Goal: Navigation & Orientation: Understand site structure

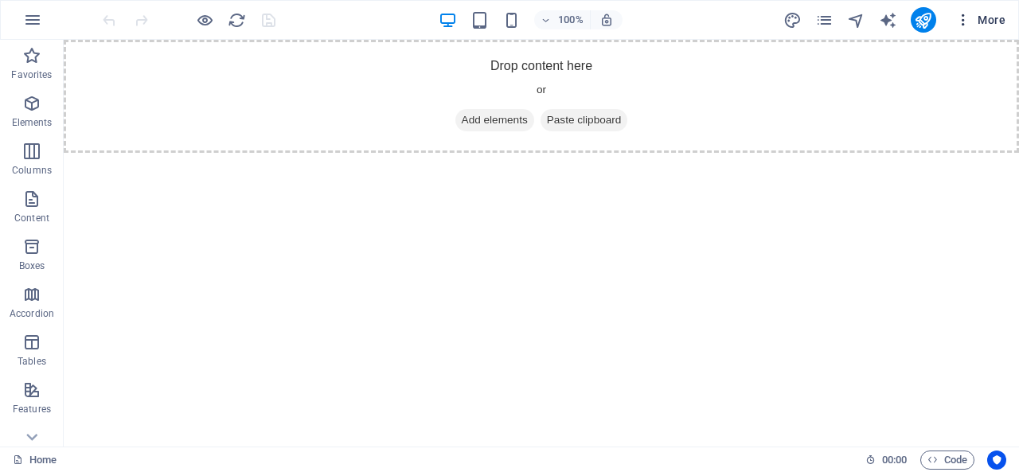
click at [971, 18] on icon "button" at bounding box center [963, 20] width 16 height 16
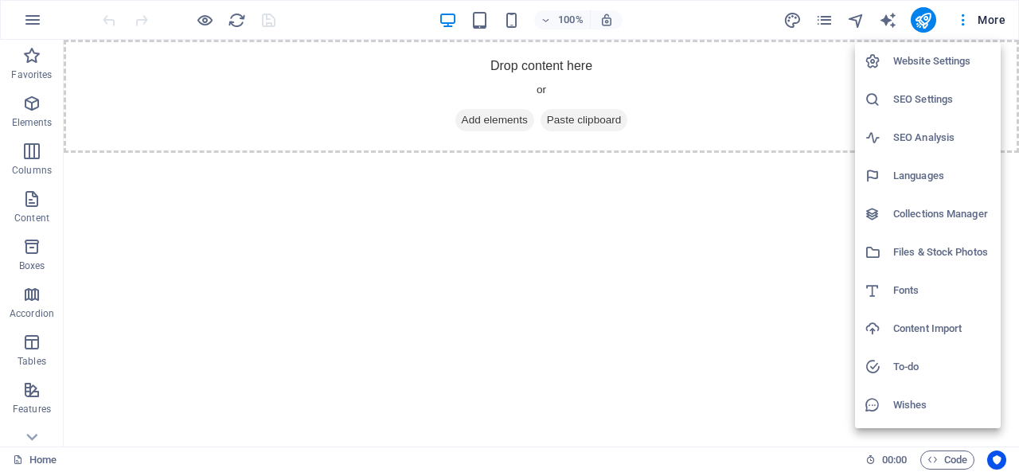
click at [32, 16] on div at bounding box center [509, 236] width 1019 height 472
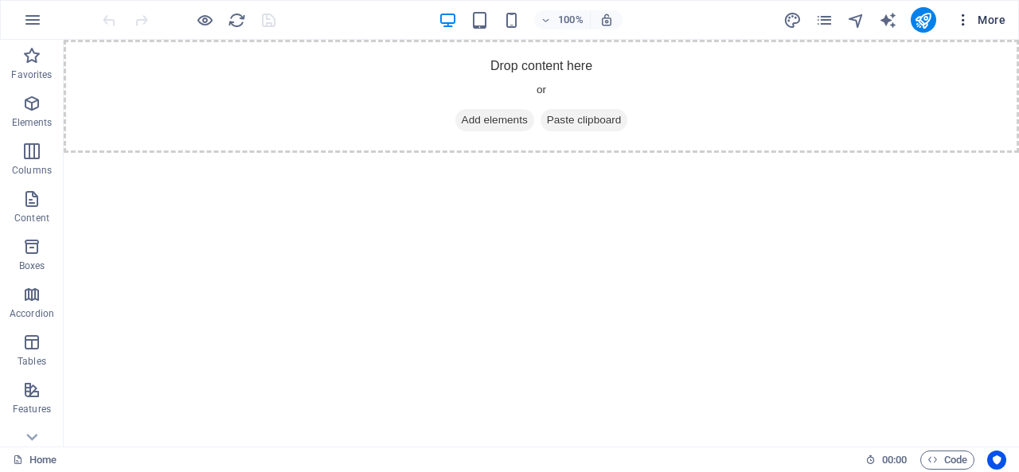
click at [965, 19] on icon "button" at bounding box center [963, 20] width 16 height 16
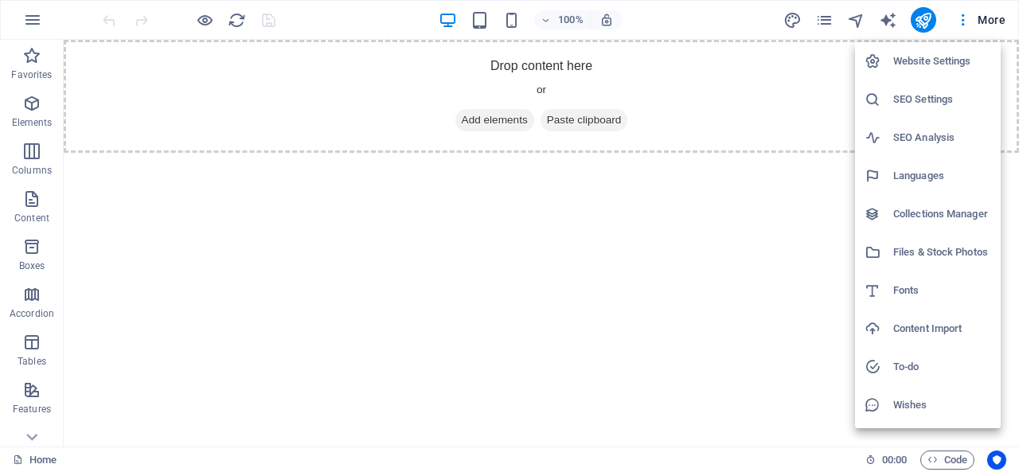
click at [769, 185] on div at bounding box center [509, 236] width 1019 height 472
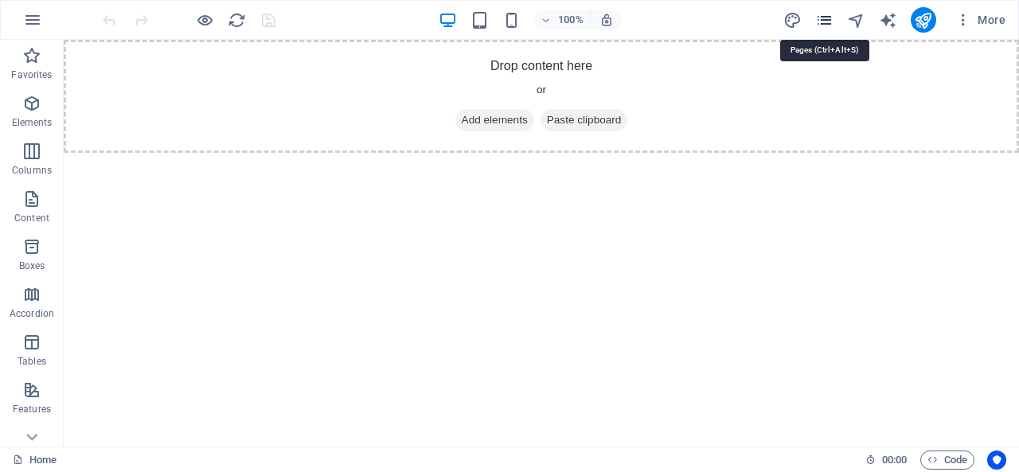
click at [821, 19] on icon "pages" at bounding box center [824, 20] width 18 height 18
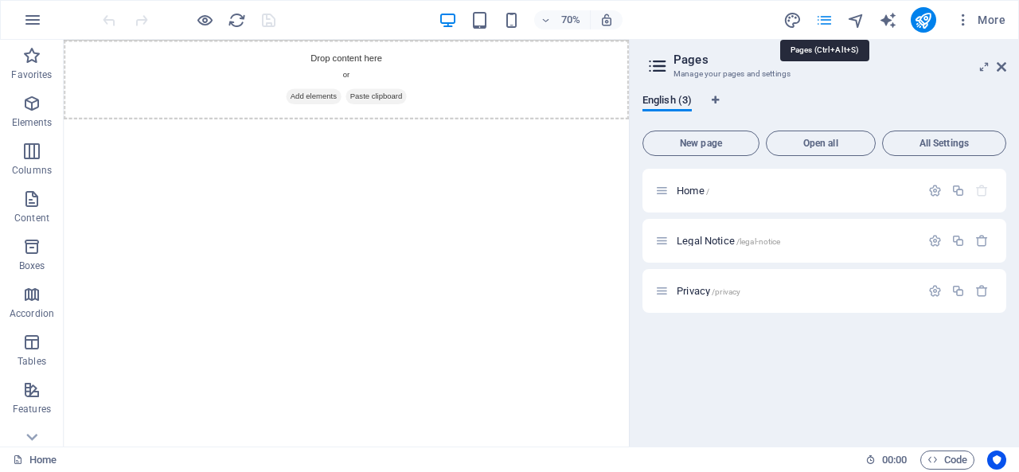
click at [821, 19] on icon "pages" at bounding box center [824, 20] width 18 height 18
click at [986, 14] on span "More" at bounding box center [980, 20] width 50 height 16
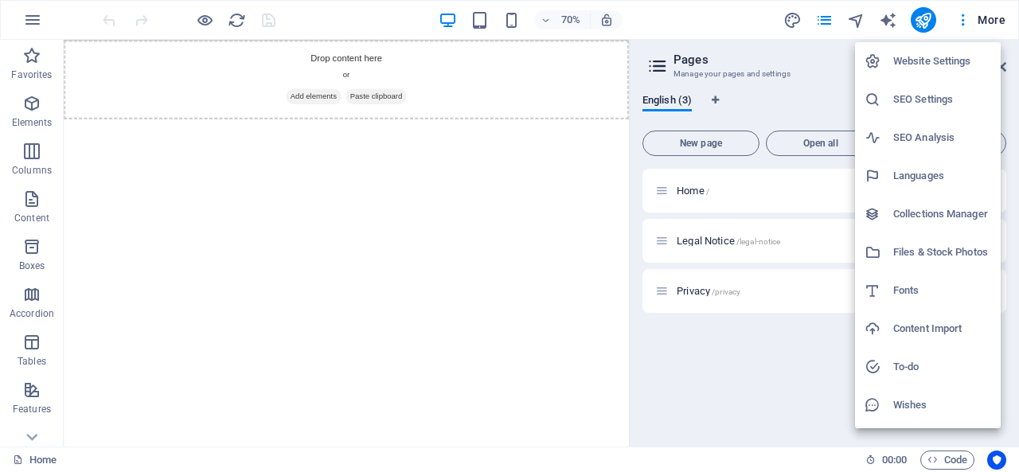
click at [100, 235] on div at bounding box center [509, 236] width 1019 height 472
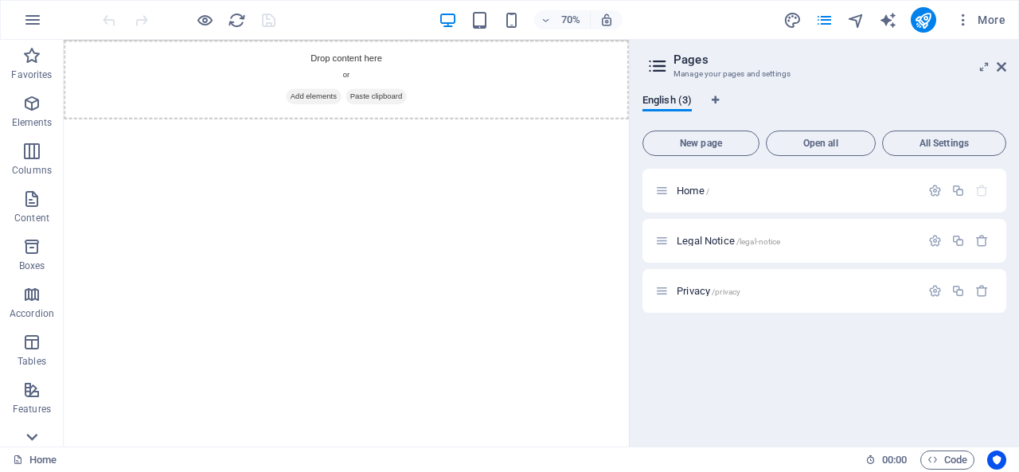
click at [33, 435] on icon at bounding box center [32, 437] width 22 height 22
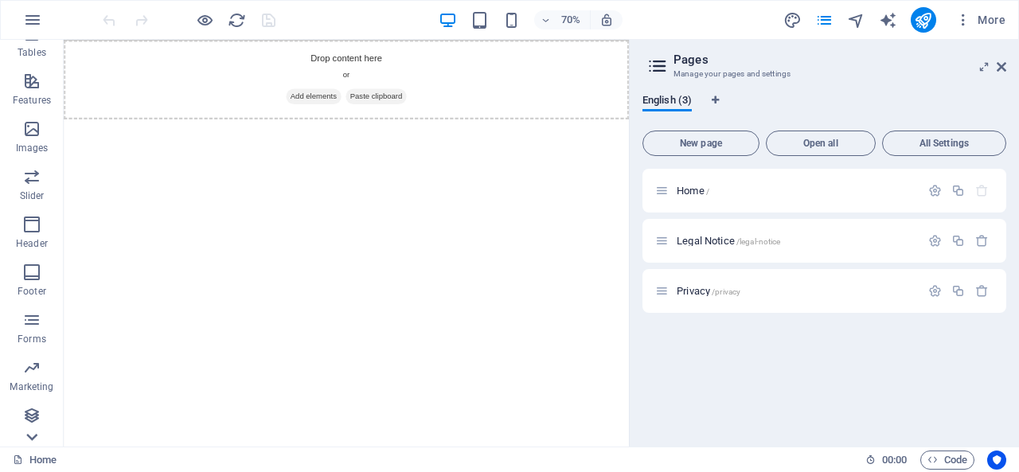
scroll to position [309, 0]
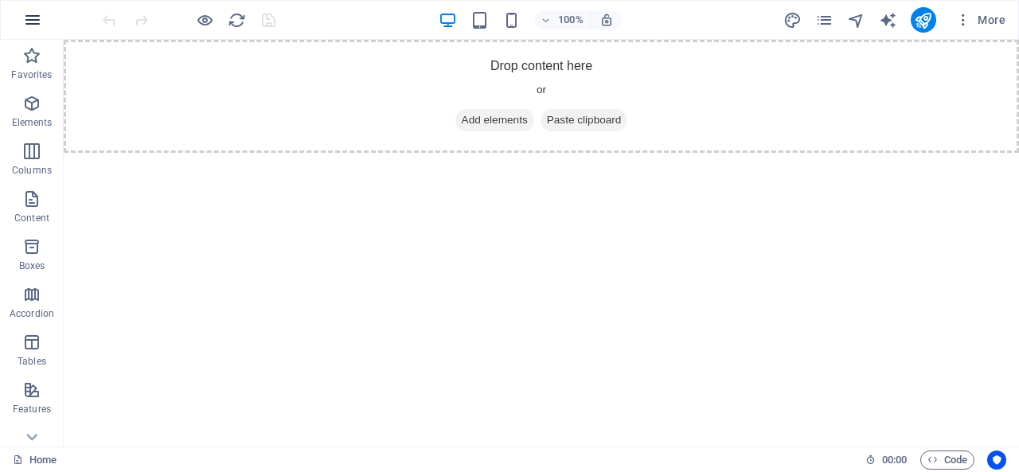
click at [37, 21] on icon "button" at bounding box center [32, 19] width 19 height 19
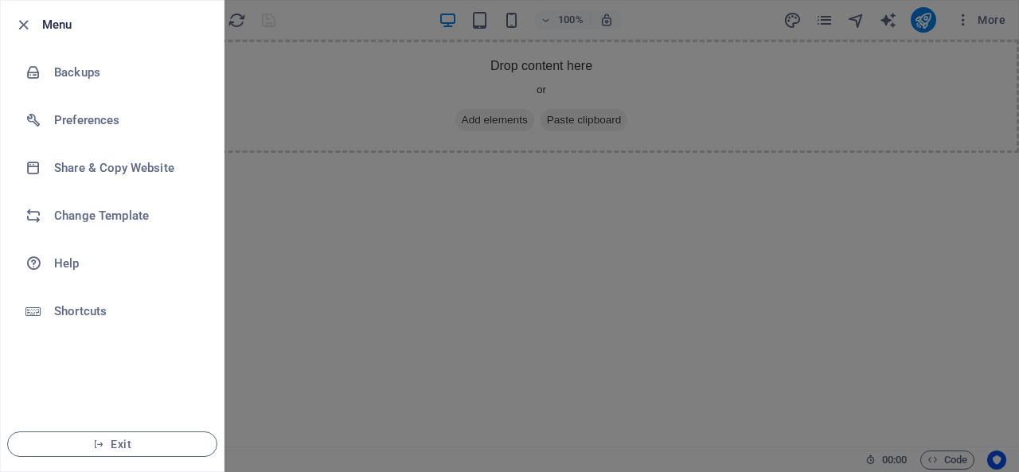
click at [253, 192] on div at bounding box center [509, 236] width 1019 height 472
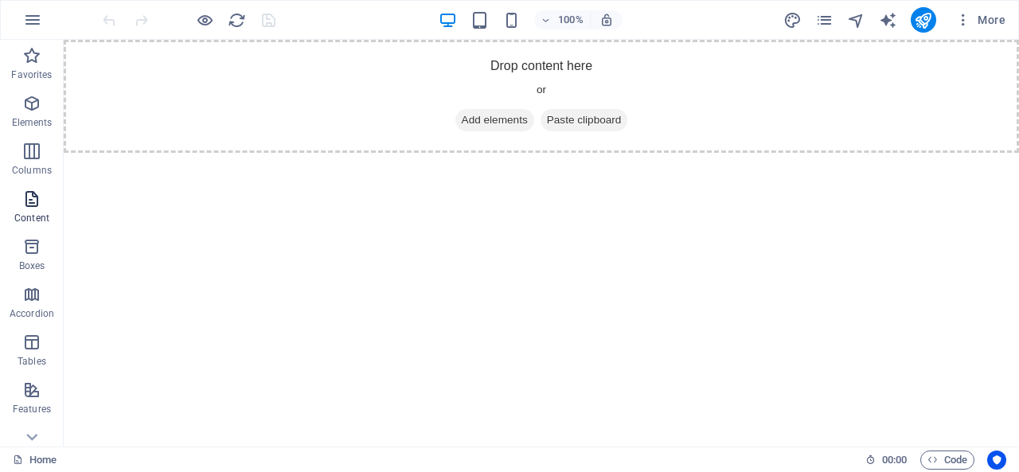
click at [32, 202] on icon "button" at bounding box center [31, 198] width 19 height 19
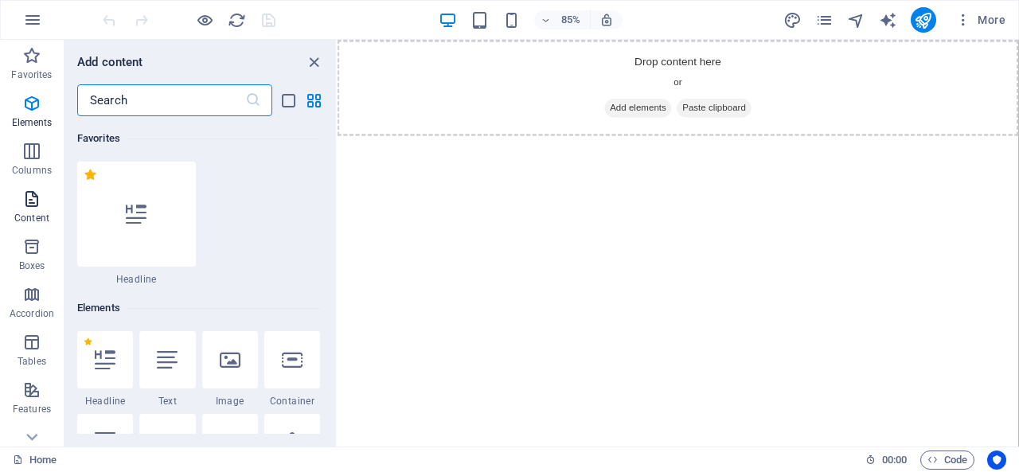
scroll to position [2785, 0]
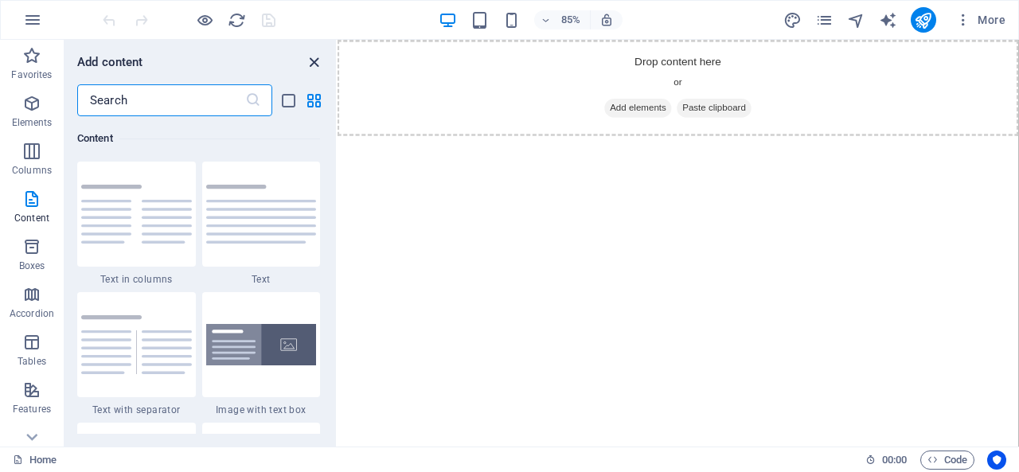
click at [318, 63] on icon "close panel" at bounding box center [314, 62] width 18 height 18
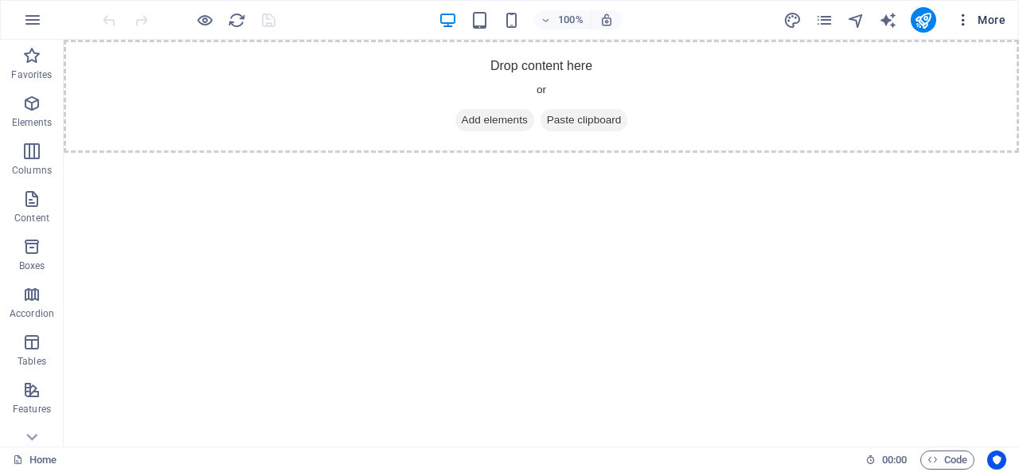
click at [983, 20] on span "More" at bounding box center [980, 20] width 50 height 16
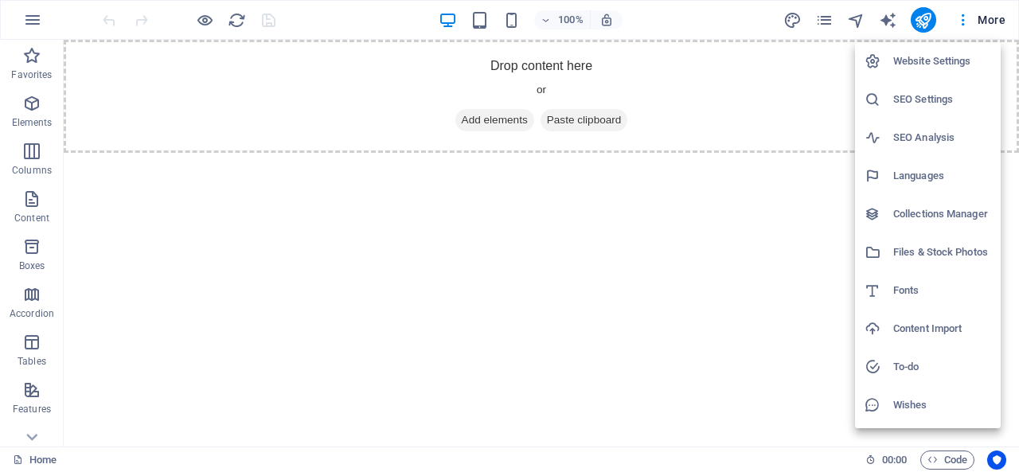
click at [965, 20] on div at bounding box center [509, 236] width 1019 height 472
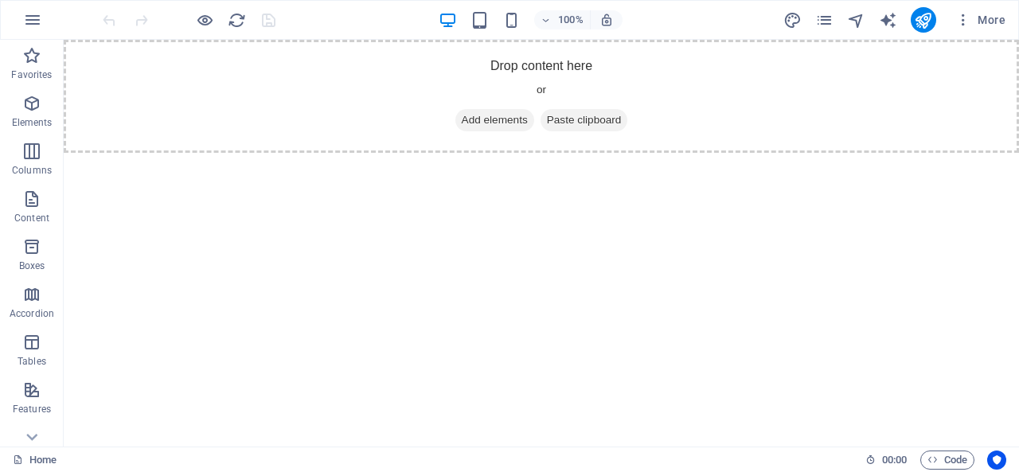
click at [965, 20] on icon "button" at bounding box center [963, 20] width 16 height 16
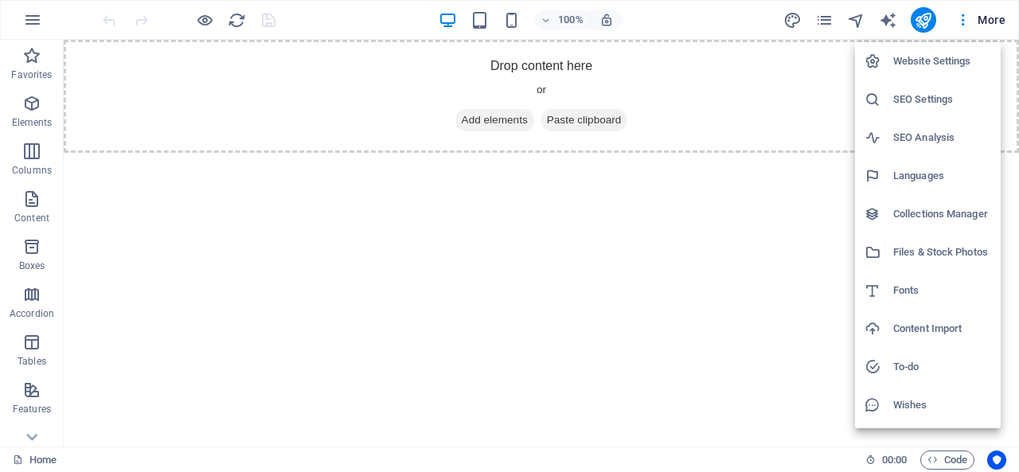
click at [743, 12] on div at bounding box center [509, 236] width 1019 height 472
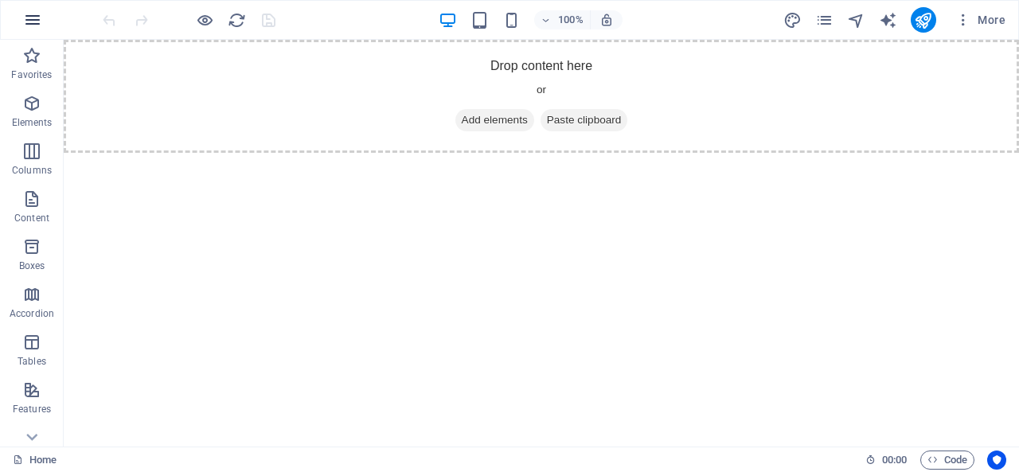
click at [37, 15] on icon "button" at bounding box center [32, 19] width 19 height 19
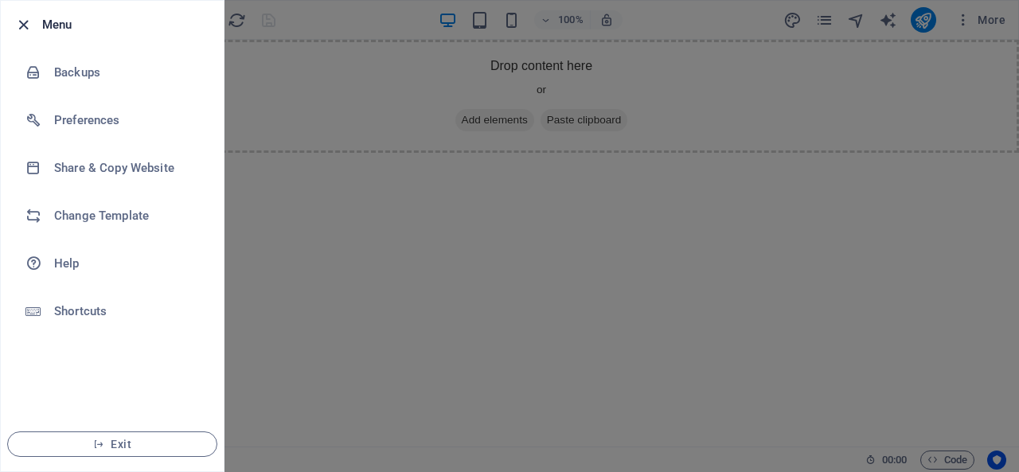
click at [22, 25] on icon "button" at bounding box center [23, 25] width 18 height 18
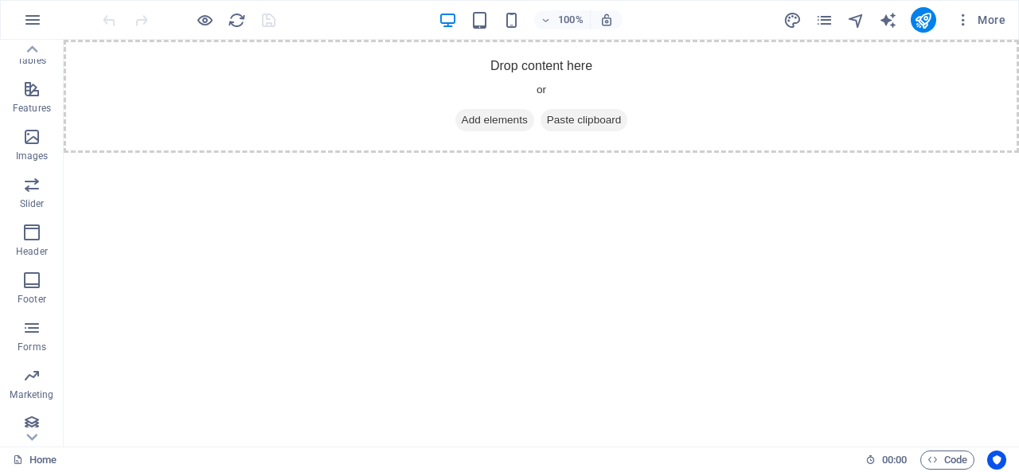
scroll to position [309, 0]
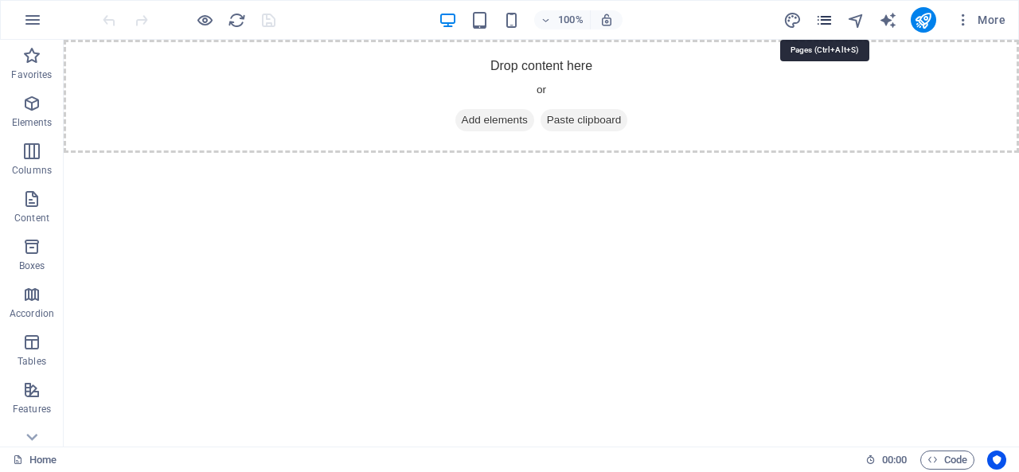
click at [821, 18] on icon "pages" at bounding box center [824, 20] width 18 height 18
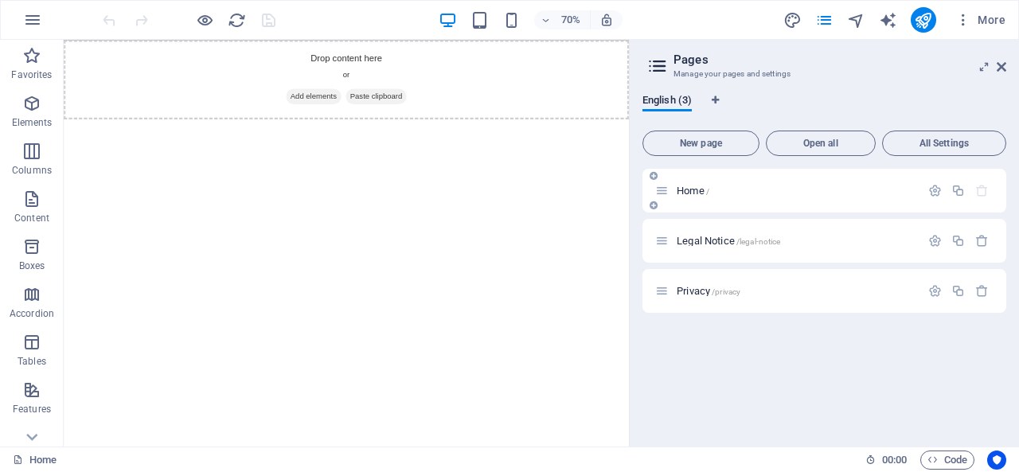
click at [756, 190] on p "Home /" at bounding box center [796, 190] width 239 height 10
click at [810, 141] on span "Open all" at bounding box center [821, 143] width 96 height 10
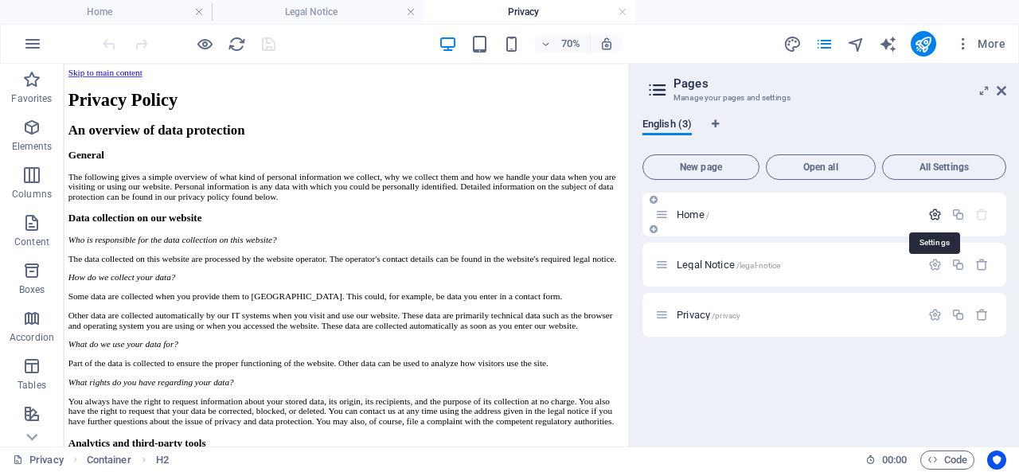
click at [931, 213] on icon "button" at bounding box center [935, 215] width 14 height 14
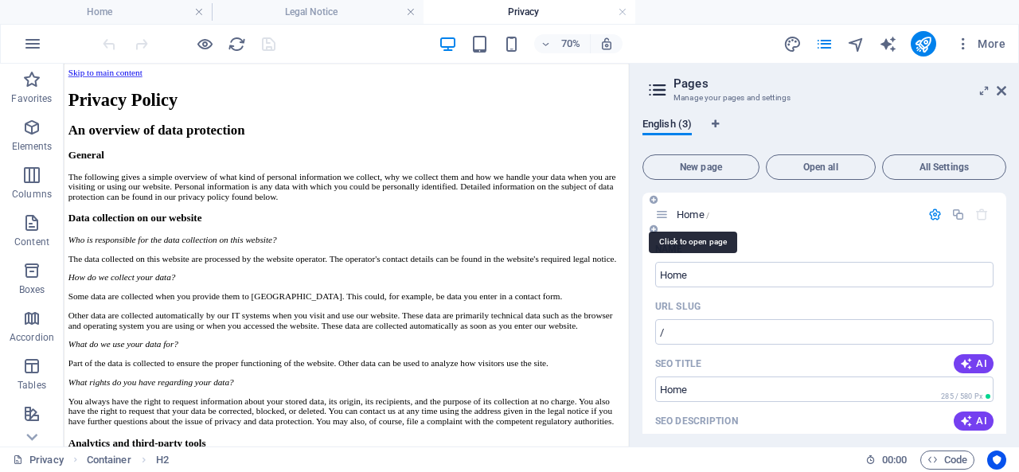
click at [699, 211] on span "Home /" at bounding box center [693, 215] width 33 height 12
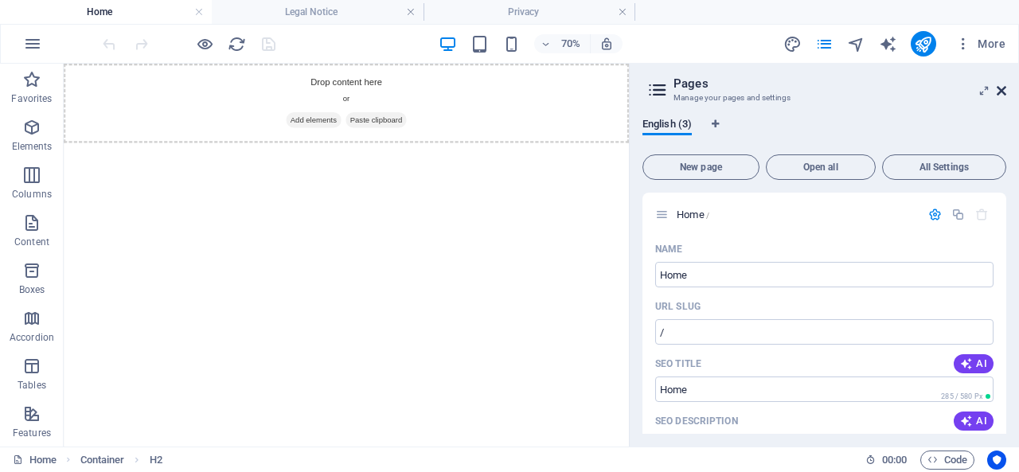
click at [1004, 88] on icon at bounding box center [1001, 90] width 10 height 13
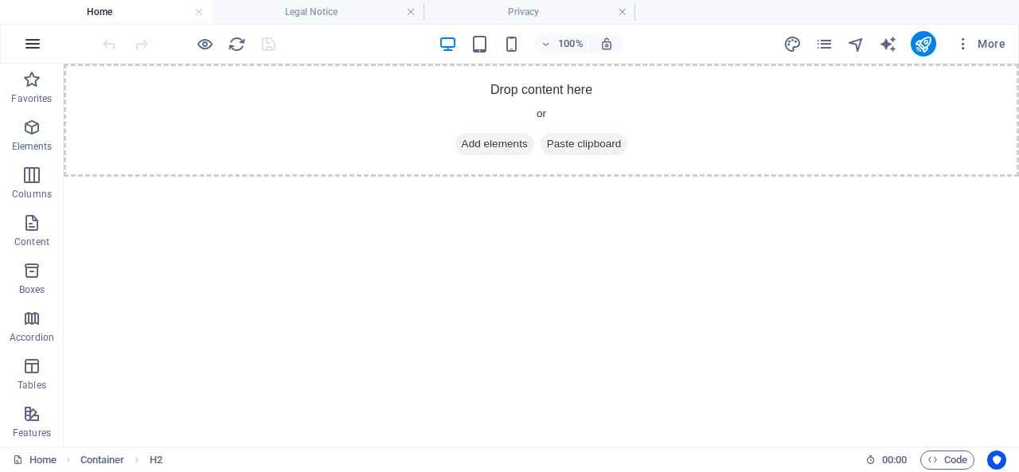
click at [29, 44] on icon "button" at bounding box center [32, 43] width 19 height 19
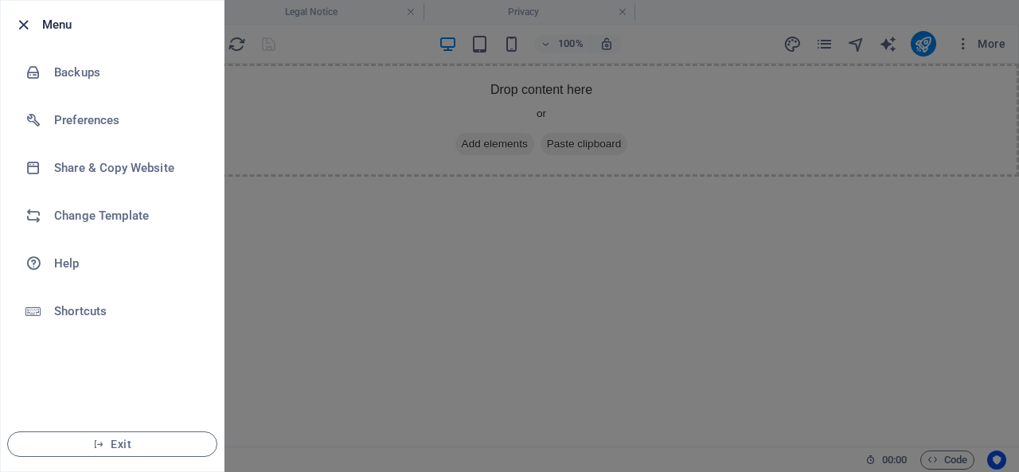
click at [17, 28] on icon "button" at bounding box center [23, 25] width 18 height 18
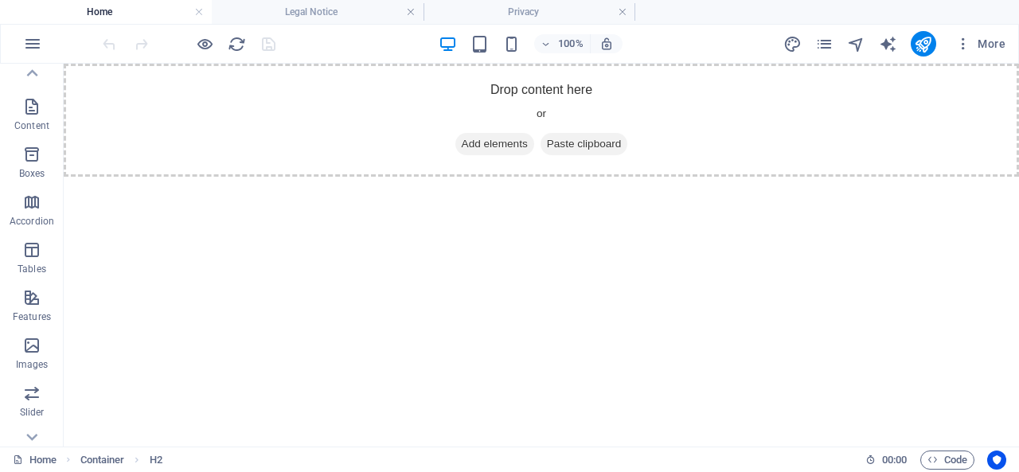
scroll to position [103, 0]
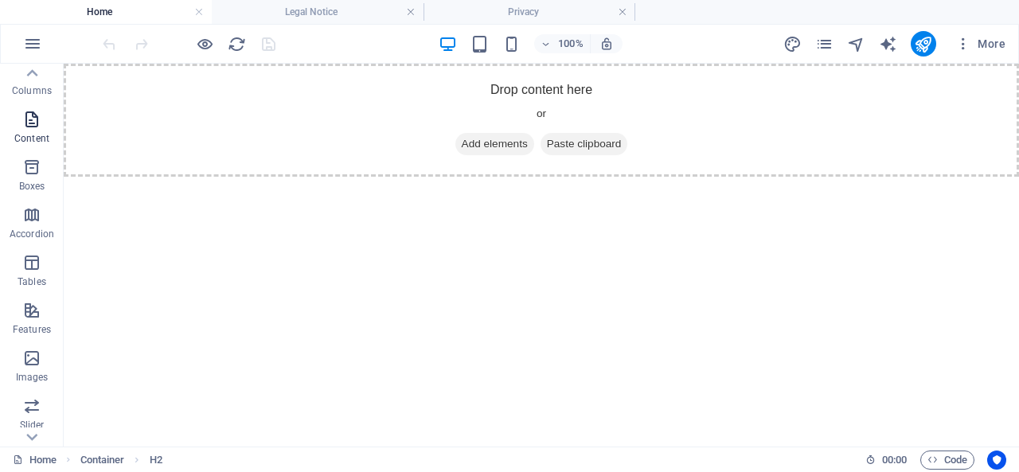
click at [31, 128] on icon "button" at bounding box center [31, 119] width 19 height 19
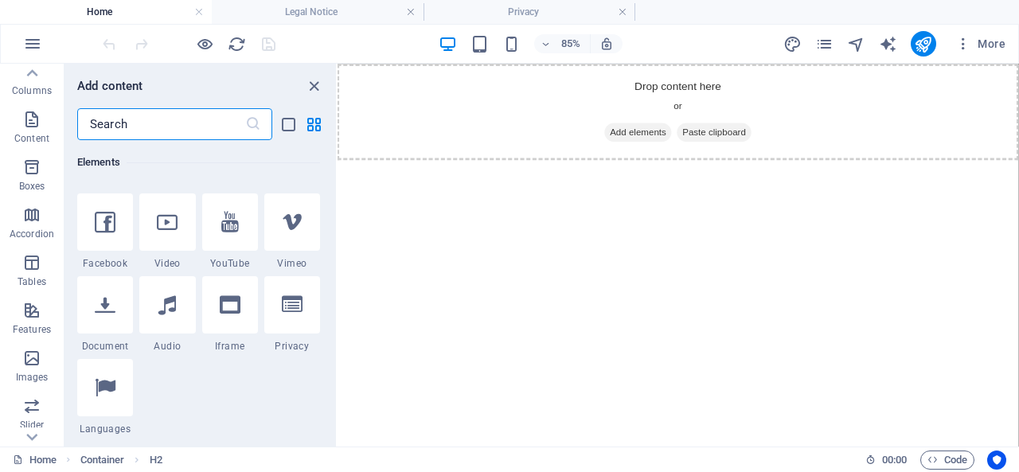
scroll to position [0, 0]
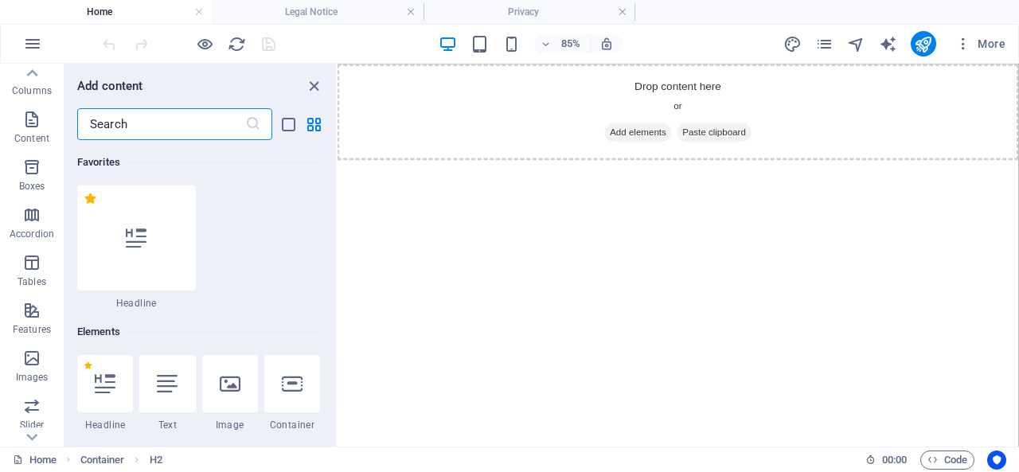
click at [103, 10] on h4 "Home" at bounding box center [106, 12] width 212 height 18
click at [619, 14] on link at bounding box center [623, 12] width 10 height 15
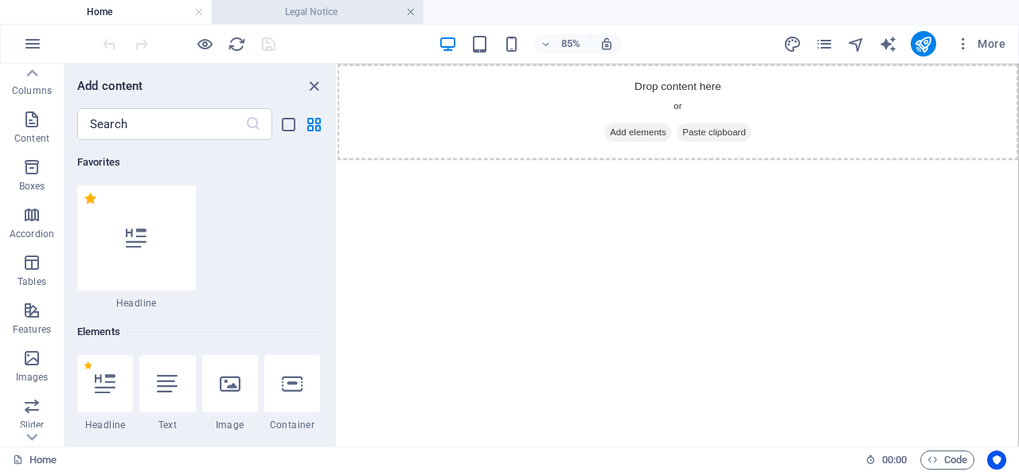
click at [408, 12] on link at bounding box center [411, 12] width 10 height 15
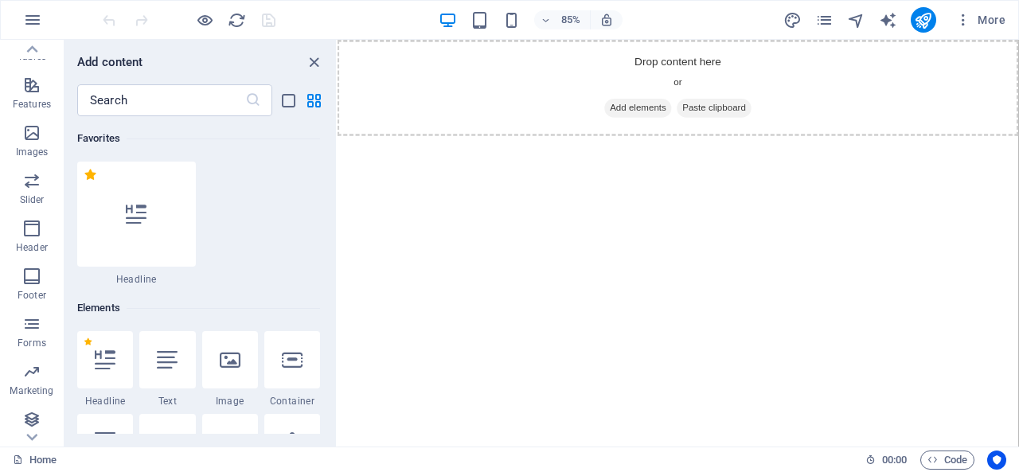
scroll to position [309, 0]
